Goal: Transaction & Acquisition: Purchase product/service

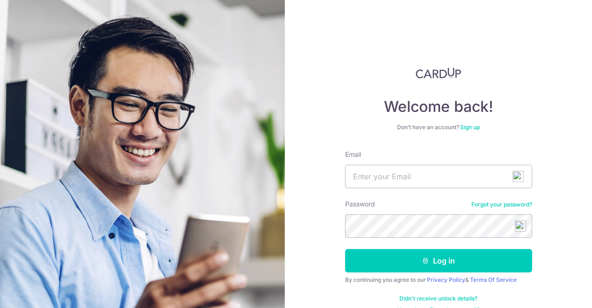
click at [526, 179] on input "Email" at bounding box center [438, 176] width 187 height 23
click at [516, 179] on img at bounding box center [518, 176] width 11 height 11
click at [522, 182] on span "1" at bounding box center [522, 181] width 7 height 8
type input "snipkes@worshipworld.com"
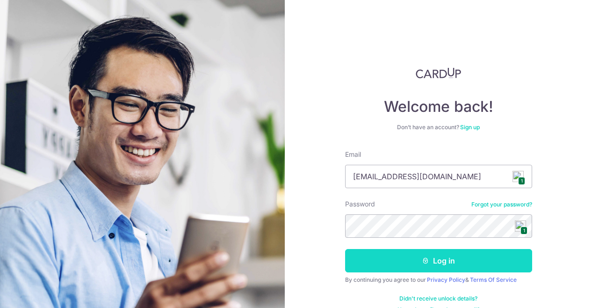
click at [404, 262] on button "Log in" at bounding box center [438, 260] width 187 height 23
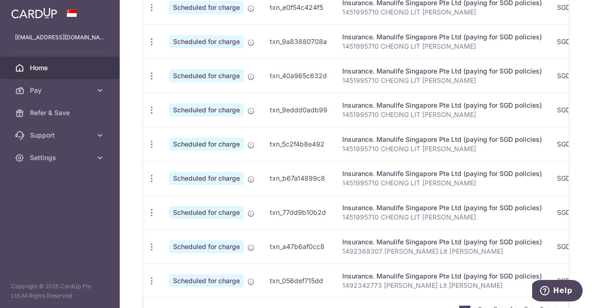
scroll to position [204, 0]
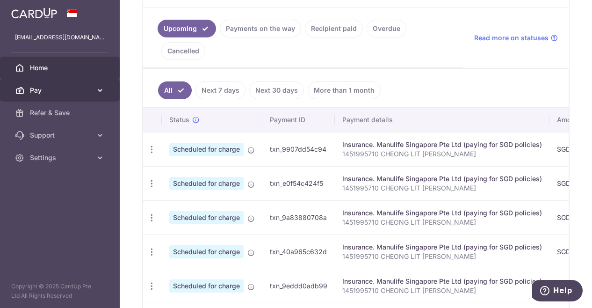
click at [100, 89] on icon at bounding box center [99, 90] width 9 height 9
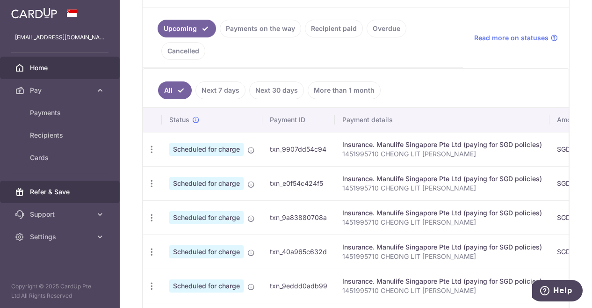
click at [76, 191] on span "Refer & Save" at bounding box center [61, 191] width 62 height 9
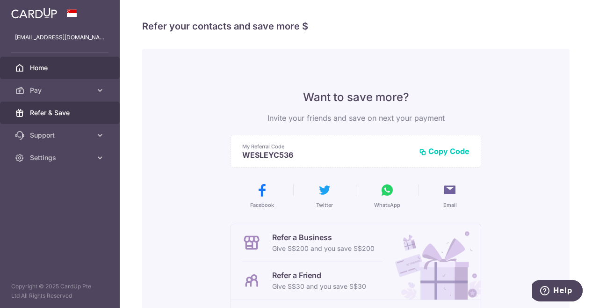
click at [66, 64] on span "Home" at bounding box center [61, 67] width 62 height 9
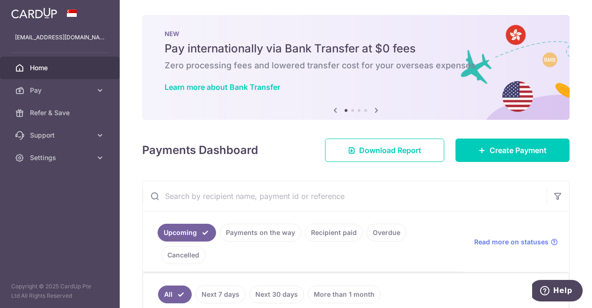
click at [375, 110] on icon at bounding box center [376, 110] width 11 height 12
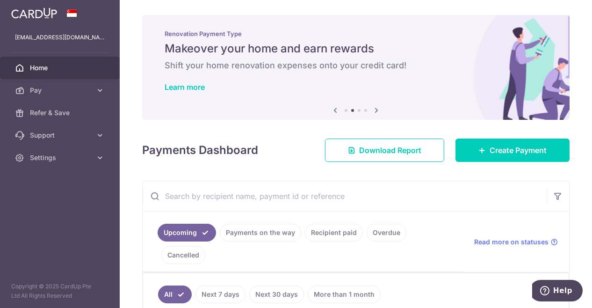
click at [375, 110] on icon at bounding box center [376, 110] width 11 height 12
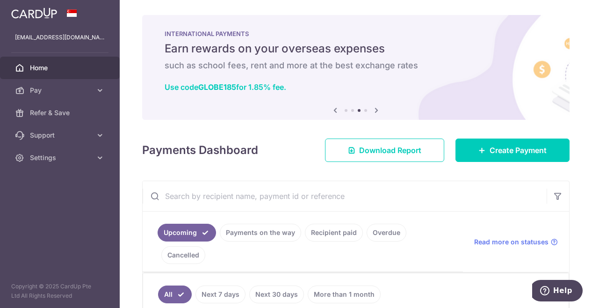
click at [375, 110] on icon at bounding box center [376, 110] width 11 height 12
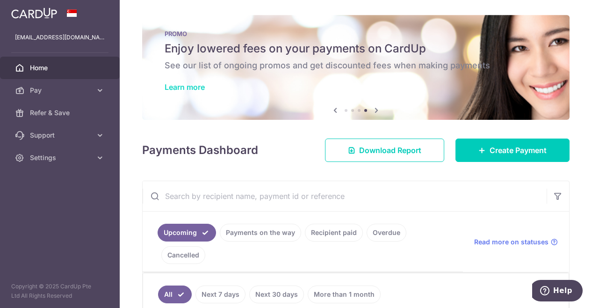
click at [195, 91] on link "Learn more" at bounding box center [185, 86] width 40 height 9
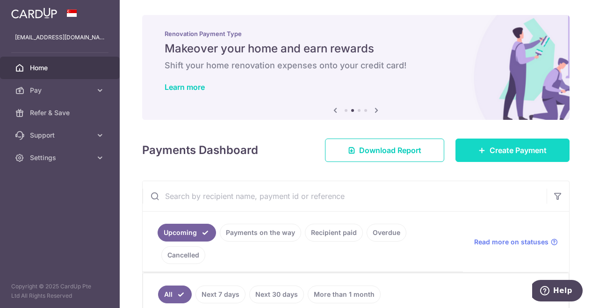
click at [496, 156] on link "Create Payment" at bounding box center [513, 150] width 114 height 23
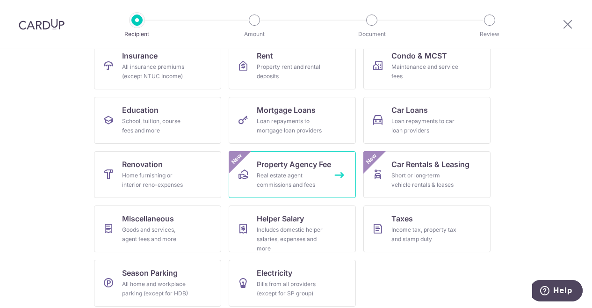
scroll to position [110, 0]
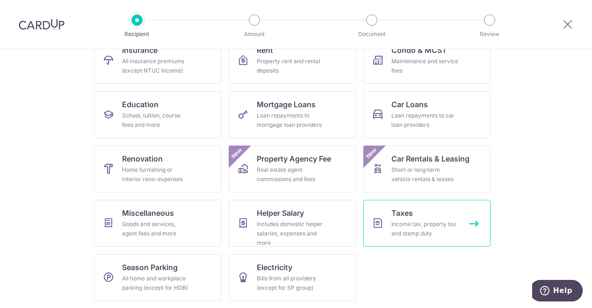
click at [419, 226] on div "Income tax, property tax and stamp duty" at bounding box center [425, 228] width 67 height 19
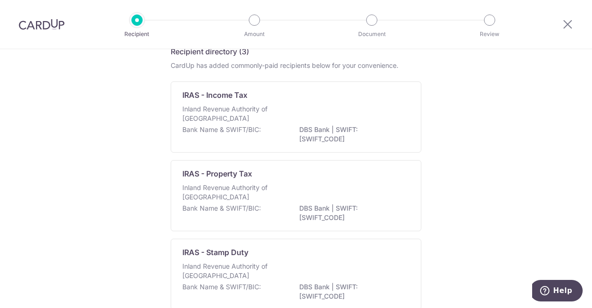
scroll to position [5, 0]
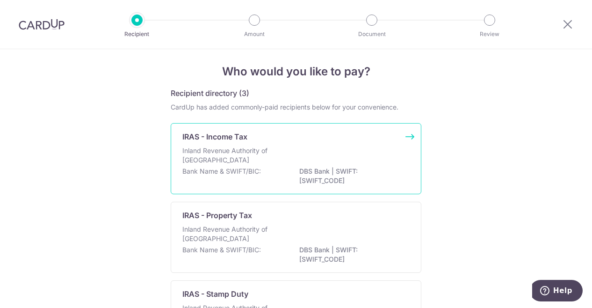
click at [267, 151] on p "Inland Revenue Authority of [GEOGRAPHIC_DATA]" at bounding box center [232, 155] width 99 height 19
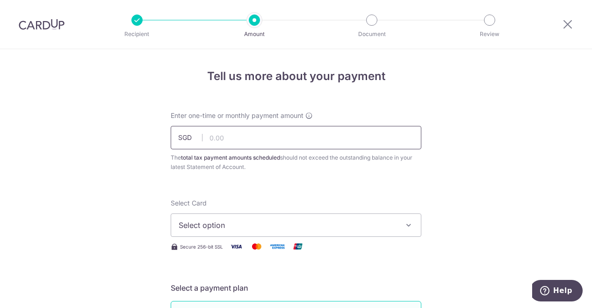
click at [312, 142] on input "text" at bounding box center [296, 137] width 251 height 23
type input "1,234.80"
click at [318, 221] on span "Select option" at bounding box center [288, 224] width 218 height 11
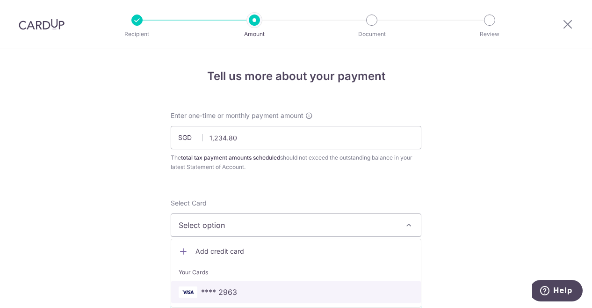
click at [206, 288] on span "**** 2963" at bounding box center [219, 291] width 36 height 11
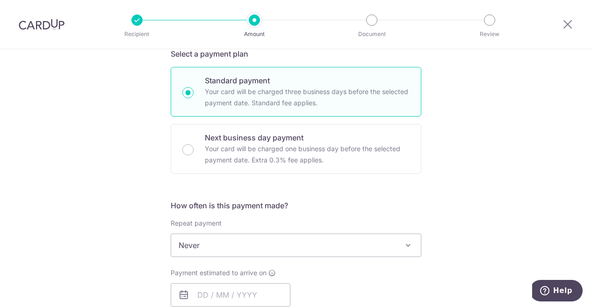
scroll to position [281, 0]
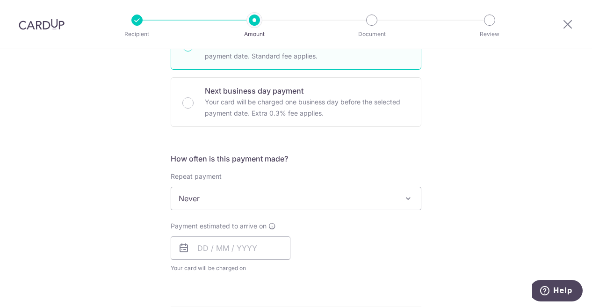
click at [415, 211] on div "How often is this payment made? Repeat payment Never Every month Never To set u…" at bounding box center [296, 216] width 251 height 127
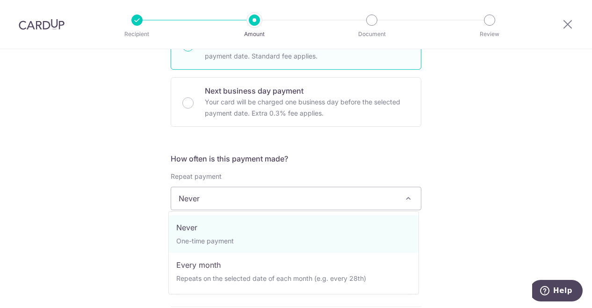
click at [412, 208] on span "Never" at bounding box center [296, 198] width 250 height 22
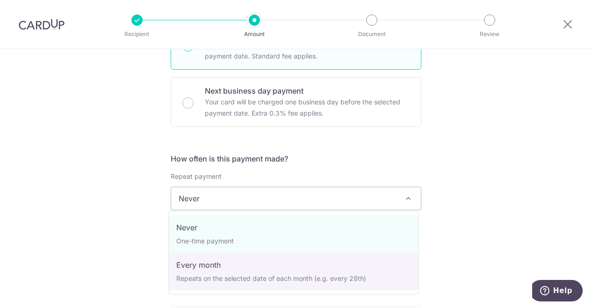
select select "3"
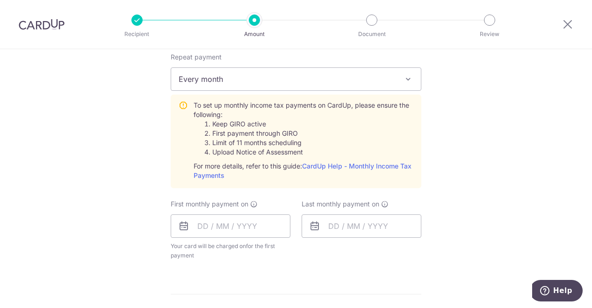
scroll to position [421, 0]
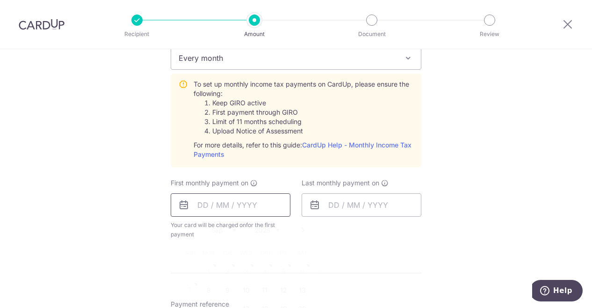
click at [217, 208] on input "text" at bounding box center [231, 204] width 120 height 23
click at [465, 206] on div "Tell us more about your payment Enter one-time or monthly payment amount SGD 1,…" at bounding box center [296, 116] width 592 height 976
click at [204, 204] on input "text" at bounding box center [231, 204] width 120 height 23
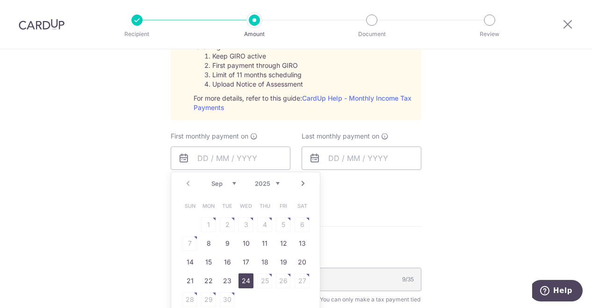
click at [245, 281] on link "24" at bounding box center [246, 280] width 15 height 15
type input "[DATE]"
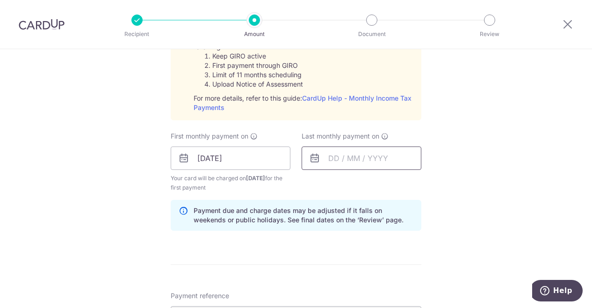
click at [337, 161] on input "text" at bounding box center [362, 157] width 120 height 23
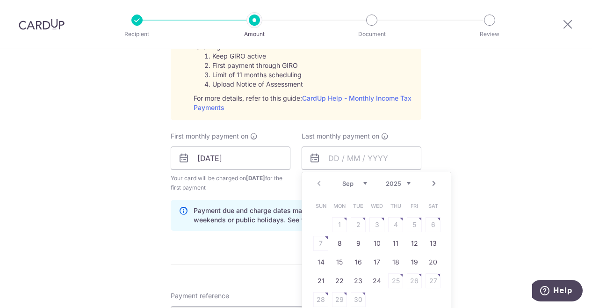
click at [351, 183] on select "Sep Oct Nov Dec" at bounding box center [355, 183] width 25 height 7
click at [387, 186] on div "Sep Oct Nov Dec 2025 2026" at bounding box center [377, 184] width 68 height 8
click at [390, 183] on select "2025 2026" at bounding box center [398, 183] width 25 height 7
click at [349, 183] on select "Jan Feb Mar Apr May Jun Jul Aug Sep Oct" at bounding box center [355, 183] width 25 height 7
click at [344, 182] on select "Jan Feb Mar Apr May Jun Jul Aug Sep Oct" at bounding box center [355, 183] width 25 height 7
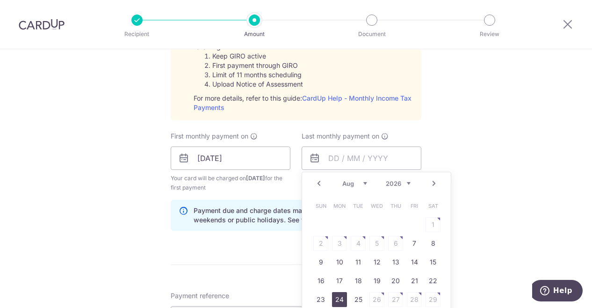
click at [344, 295] on link "24" at bounding box center [339, 299] width 15 height 15
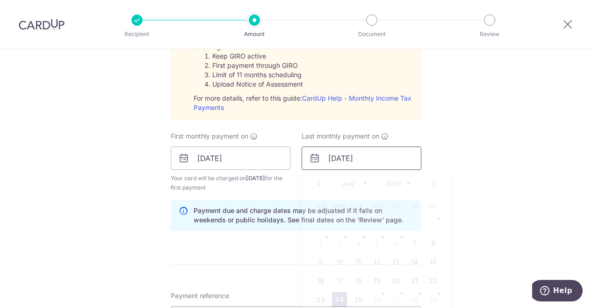
click at [358, 155] on input "24/08/2026" at bounding box center [362, 157] width 120 height 23
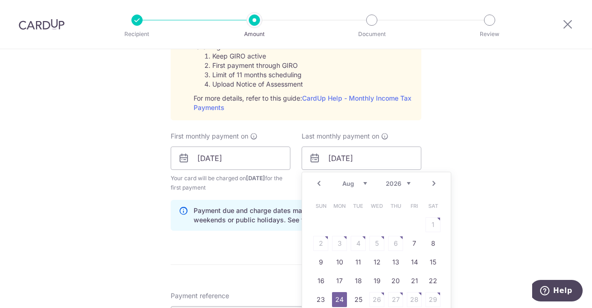
click at [347, 185] on select "Jan Feb Mar Apr May Jun Jul Aug Sep Oct" at bounding box center [355, 183] width 25 height 7
click at [347, 184] on select "Jan Feb Mar Apr May Jun Jul Aug Sep Oct" at bounding box center [355, 183] width 25 height 7
click at [348, 184] on select "Jan Feb Mar Apr May Jun Jul Aug Sep Oct" at bounding box center [355, 183] width 25 height 7
click at [345, 185] on select "Jan Feb Mar Apr May Jun Jul Aug Sep Oct" at bounding box center [355, 183] width 25 height 7
click at [347, 185] on select "Jan Feb Mar Apr May Jun Jul Aug Sep Oct" at bounding box center [355, 183] width 25 height 7
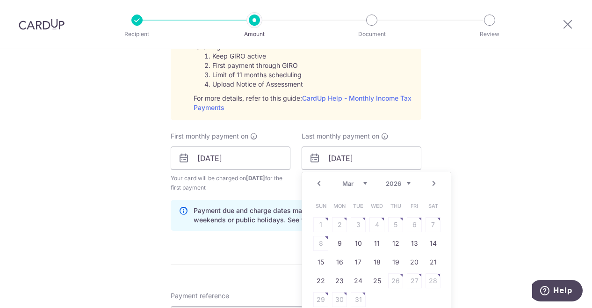
click at [351, 182] on select "Jan Feb Mar Apr May Jun Jul Aug Sep Oct" at bounding box center [355, 183] width 25 height 7
click at [348, 183] on select "Jan Feb Mar Apr May Jun Jul Aug Sep Oct" at bounding box center [355, 183] width 25 height 7
click at [358, 278] on link "24" at bounding box center [358, 280] width 15 height 15
type input "24/03/2026"
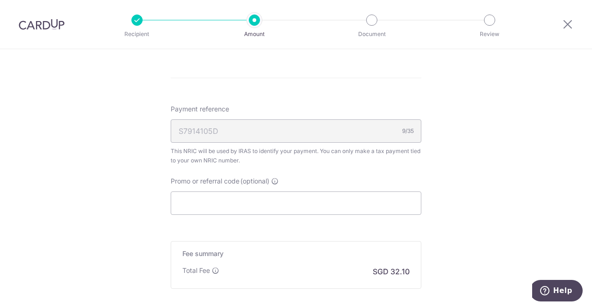
scroll to position [655, 0]
click at [298, 199] on input "Promo or referral code (optional)" at bounding box center [296, 202] width 251 height 23
paste input "VTAX25R"
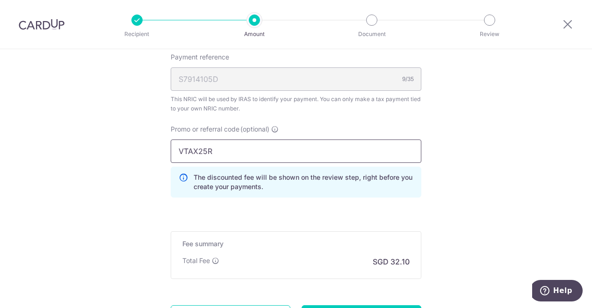
scroll to position [795, 0]
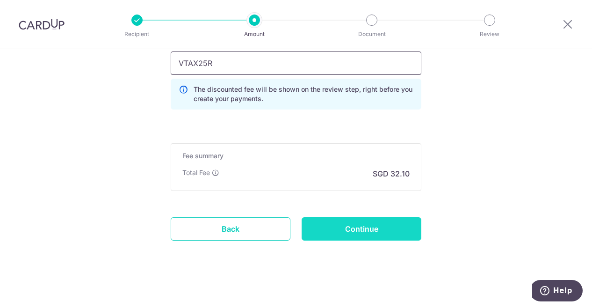
type input "VTAX25R"
click at [366, 231] on input "Continue" at bounding box center [362, 228] width 120 height 23
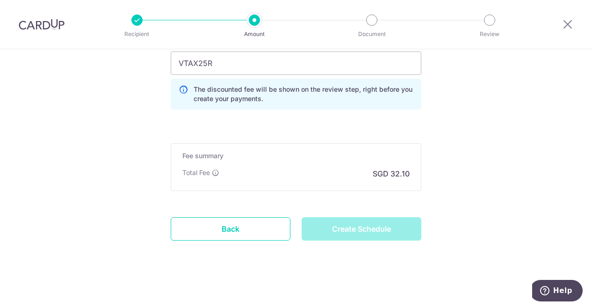
type input "Create Schedule"
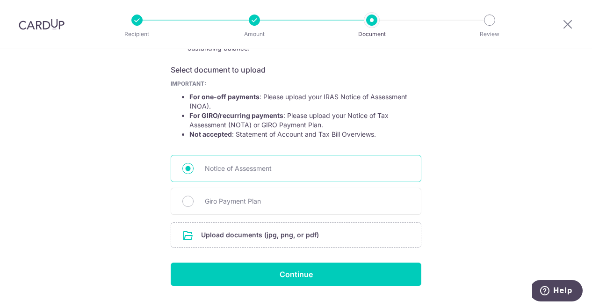
scroll to position [168, 0]
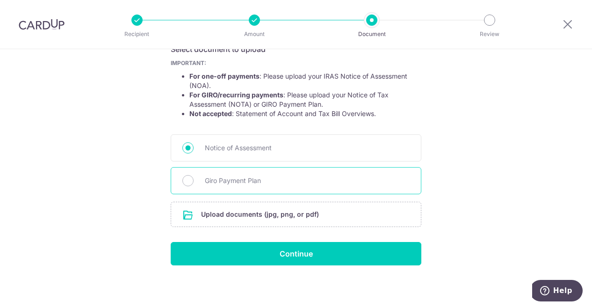
click at [205, 183] on span "Giro Payment Plan" at bounding box center [307, 180] width 205 height 11
click at [194, 183] on input "Giro Payment Plan" at bounding box center [188, 180] width 11 height 11
radio input "true"
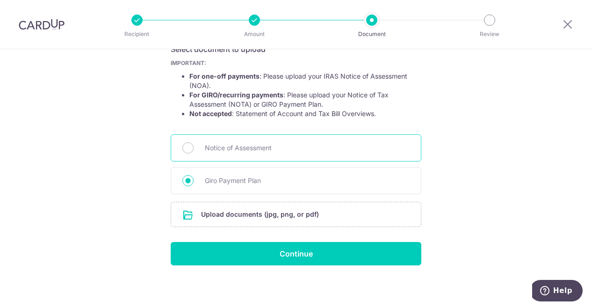
click at [238, 149] on span "Notice of Assessment" at bounding box center [307, 147] width 205 height 11
click at [194, 149] on input "Notice of Assessment" at bounding box center [188, 147] width 11 height 11
radio input "true"
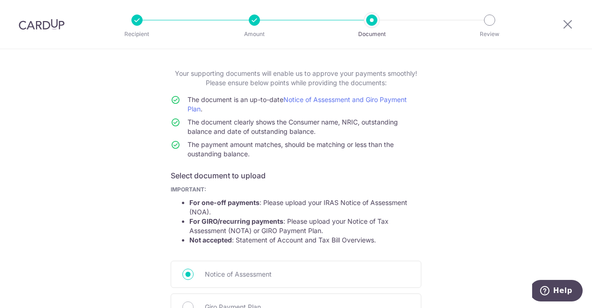
scroll to position [94, 0]
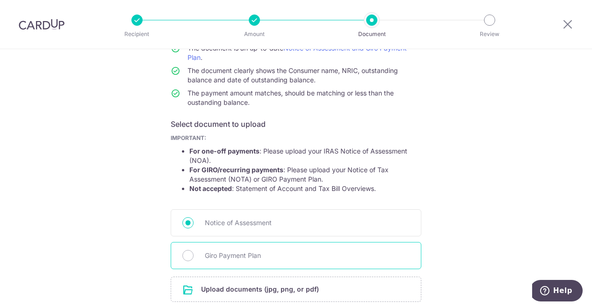
click at [235, 259] on span "Giro Payment Plan" at bounding box center [307, 255] width 205 height 11
click at [194, 259] on input "Giro Payment Plan" at bounding box center [188, 255] width 11 height 11
radio input "true"
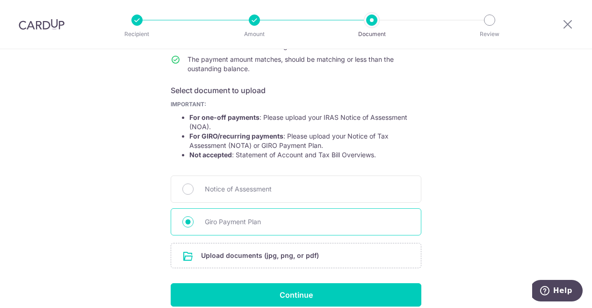
scroll to position [168, 0]
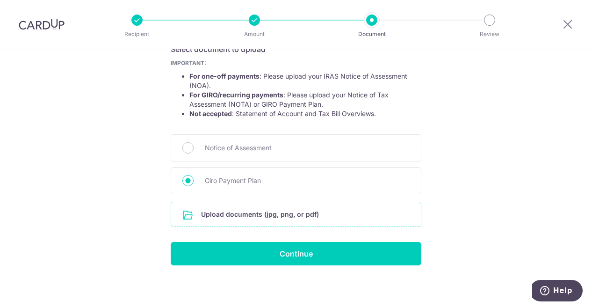
click at [279, 224] on input "file" at bounding box center [296, 214] width 250 height 24
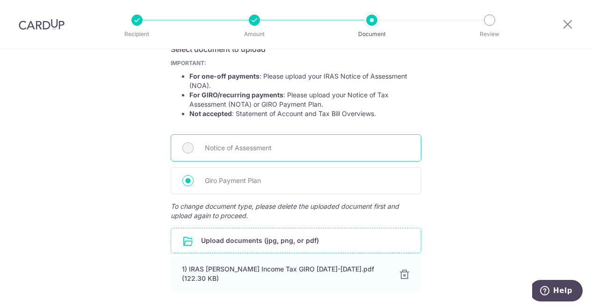
click at [239, 150] on span "Notice of Assessment" at bounding box center [307, 147] width 205 height 11
click at [196, 150] on div "Notice of Assessment" at bounding box center [296, 147] width 251 height 27
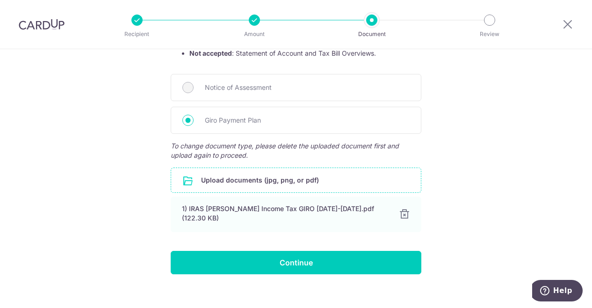
scroll to position [233, 0]
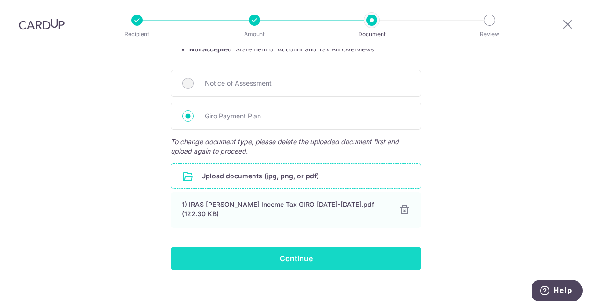
click at [329, 247] on input "Continue" at bounding box center [296, 258] width 251 height 23
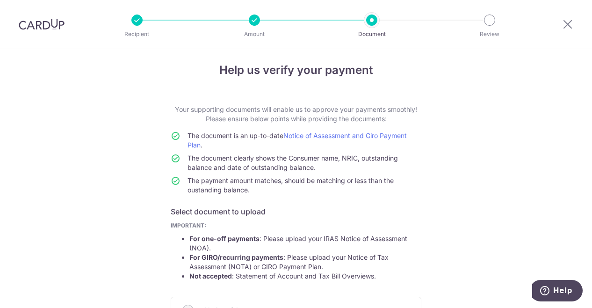
scroll to position [0, 0]
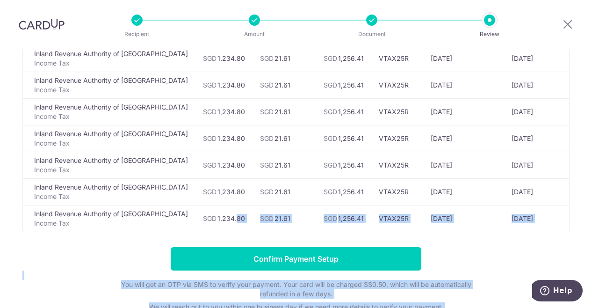
drag, startPoint x: 197, startPoint y: 307, endPoint x: 230, endPoint y: 311, distance: 33.9
click at [230, 307] on html "Recipient Amount Document Review Review payment details All payments(7) Recipie…" at bounding box center [296, 154] width 592 height 308
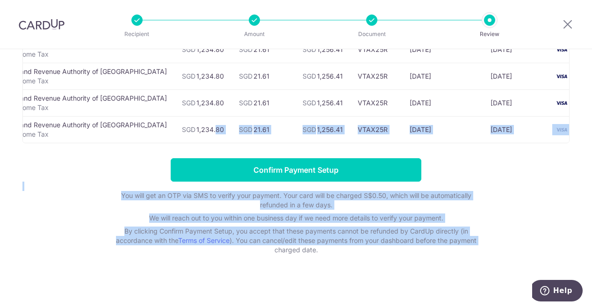
scroll to position [194, 0]
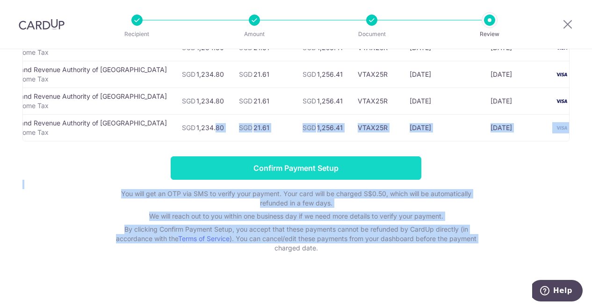
click at [301, 158] on input "Confirm Payment Setup" at bounding box center [296, 167] width 251 height 23
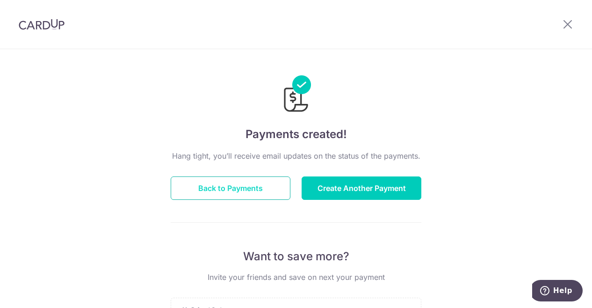
click at [246, 182] on button "Back to Payments" at bounding box center [231, 187] width 120 height 23
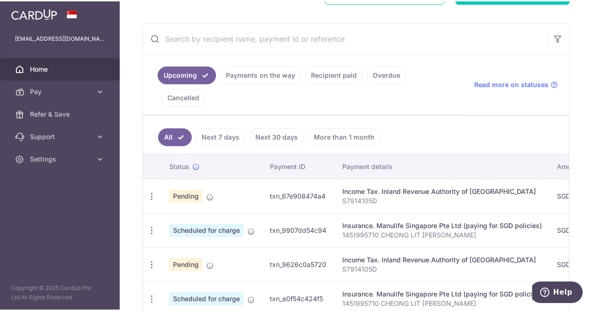
scroll to position [204, 0]
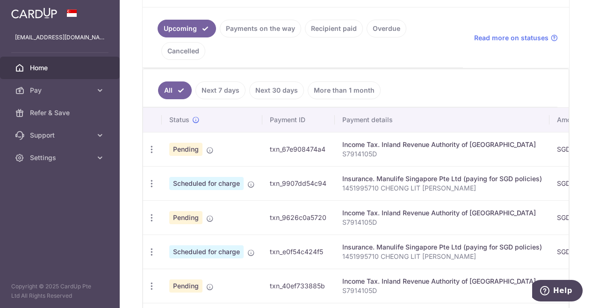
click at [218, 183] on span "Scheduled for charge" at bounding box center [206, 183] width 74 height 13
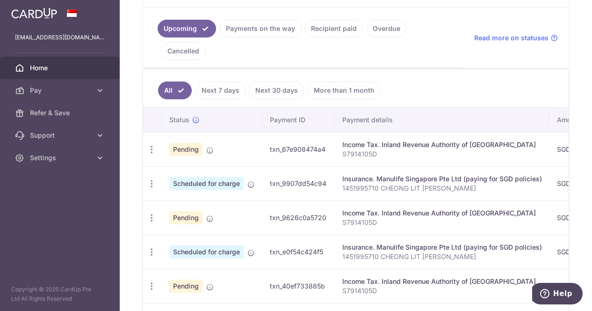
click at [187, 180] on span "Scheduled for charge" at bounding box center [206, 183] width 74 height 13
click at [153, 182] on icon "button" at bounding box center [152, 184] width 10 height 10
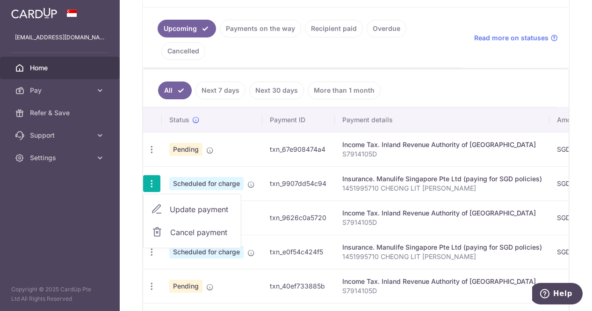
click at [201, 204] on span "Update payment" at bounding box center [202, 209] width 64 height 11
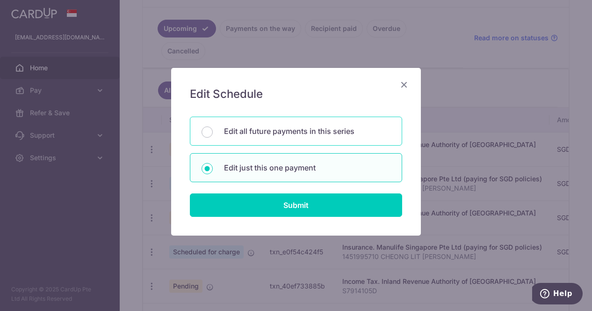
click at [319, 130] on p "Edit all future payments in this series" at bounding box center [307, 130] width 167 height 11
click at [213, 130] on input "Edit all future payments in this series" at bounding box center [207, 131] width 11 height 11
radio input "true"
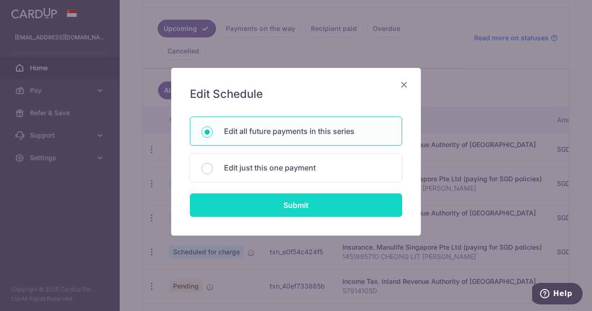
click at [322, 198] on input "Submit" at bounding box center [296, 204] width 212 height 23
radio input "true"
type input "1,000.00"
type input "1451995710 CHEONG LIT [PERSON_NAME]"
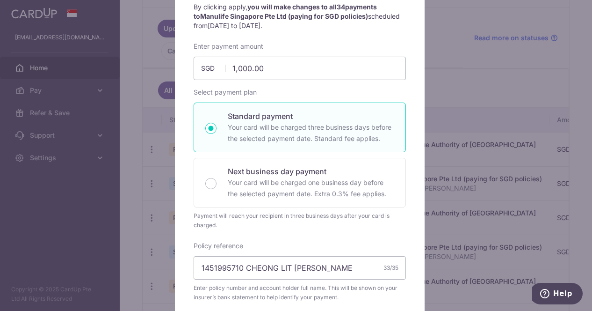
scroll to position [328, 0]
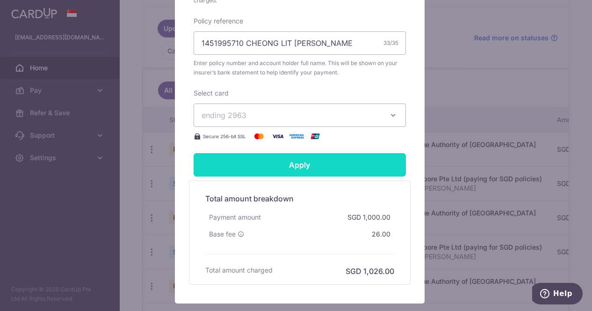
click at [307, 168] on input "Apply" at bounding box center [300, 164] width 212 height 23
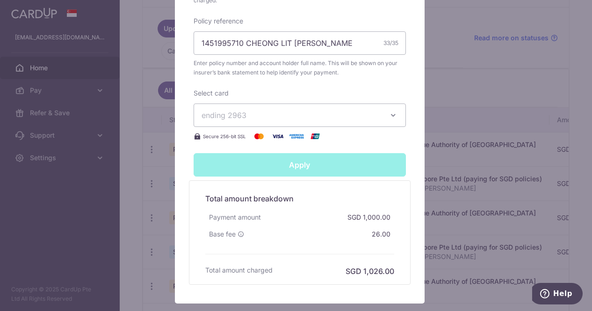
type input "Successfully Applied"
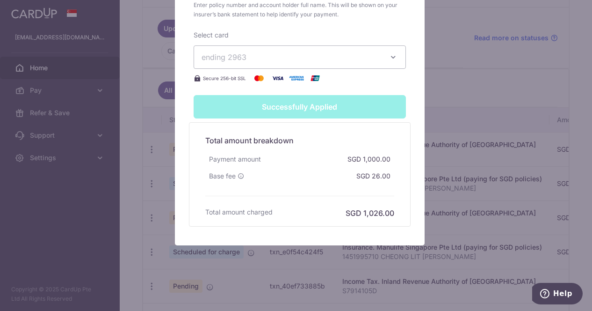
scroll to position [0, 0]
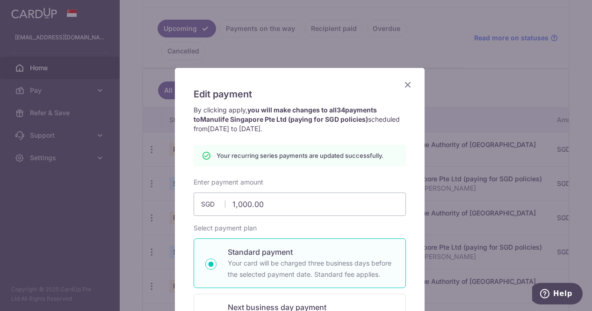
click at [399, 91] on h5 "Edit payment" at bounding box center [300, 94] width 212 height 15
click at [402, 88] on icon "Close" at bounding box center [407, 85] width 11 height 12
